Goal: Transaction & Acquisition: Purchase product/service

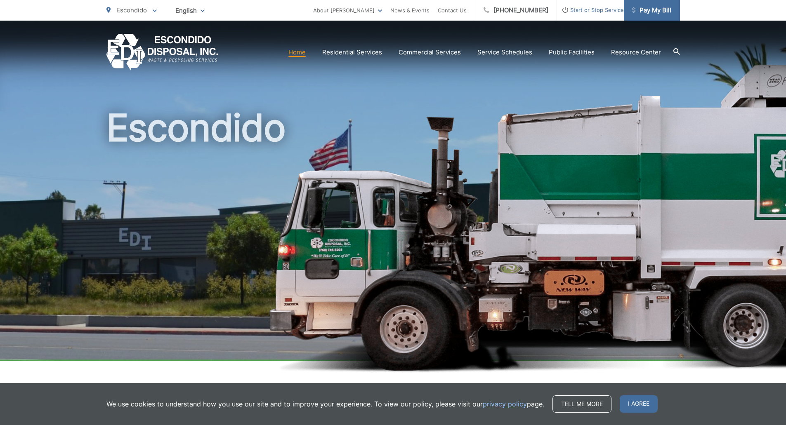
click at [635, 9] on icon at bounding box center [633, 10] width 3 height 6
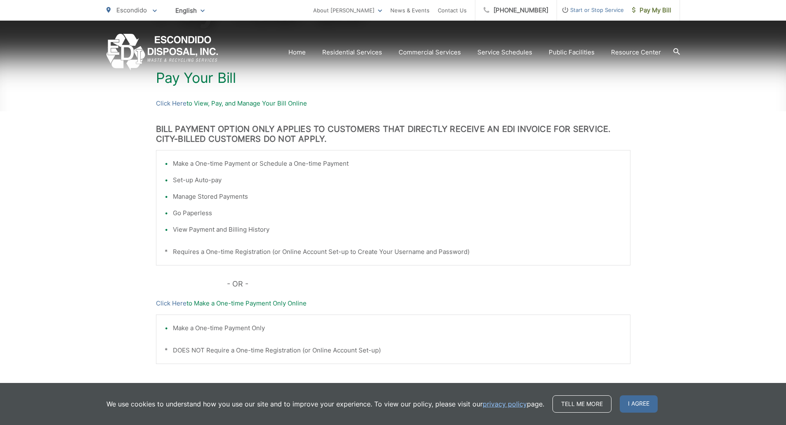
scroll to position [197, 0]
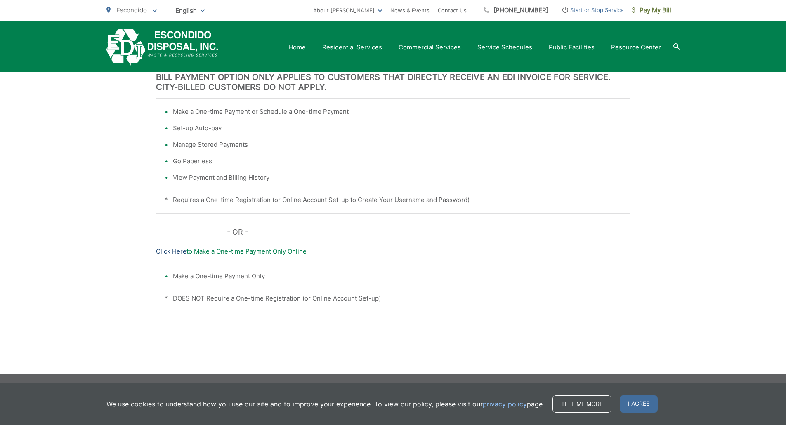
click at [169, 254] on link "Click Here" at bounding box center [171, 252] width 31 height 10
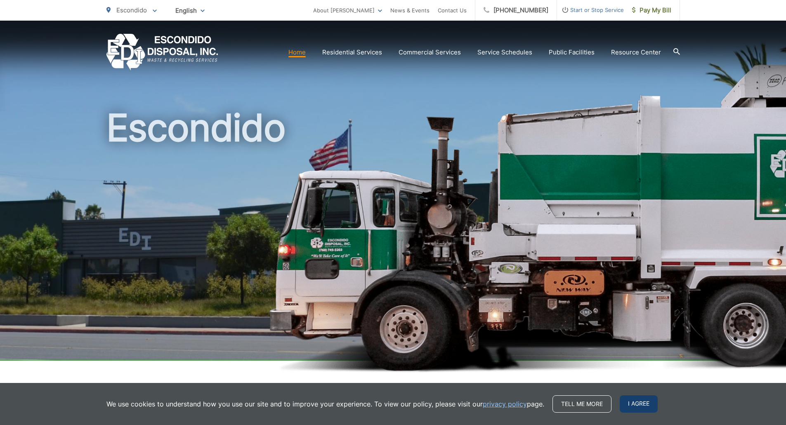
click at [642, 407] on span "I agree" at bounding box center [639, 404] width 38 height 17
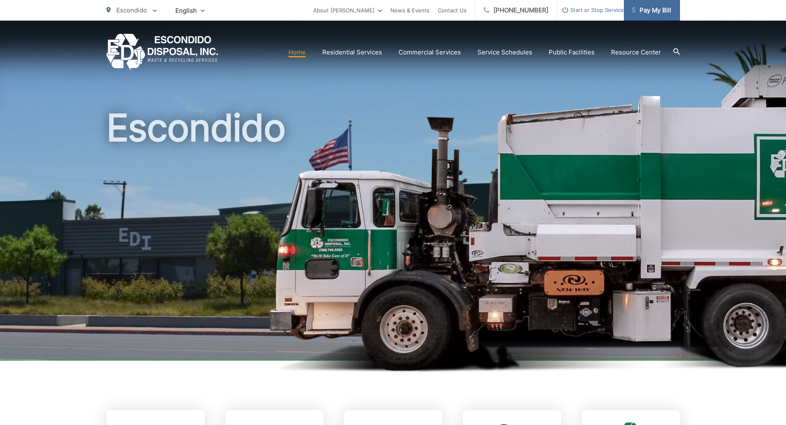
click at [648, 16] on link "Pay My Bill" at bounding box center [652, 10] width 56 height 21
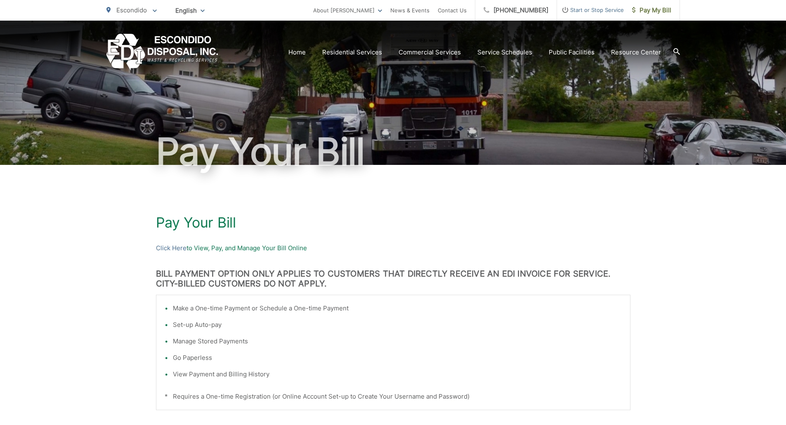
click at [201, 251] on p "Click Here to View, Pay, and Manage Your Bill Online" at bounding box center [393, 248] width 475 height 10
click at [166, 247] on link "Click Here" at bounding box center [171, 248] width 31 height 10
